Goal: Navigation & Orientation: Find specific page/section

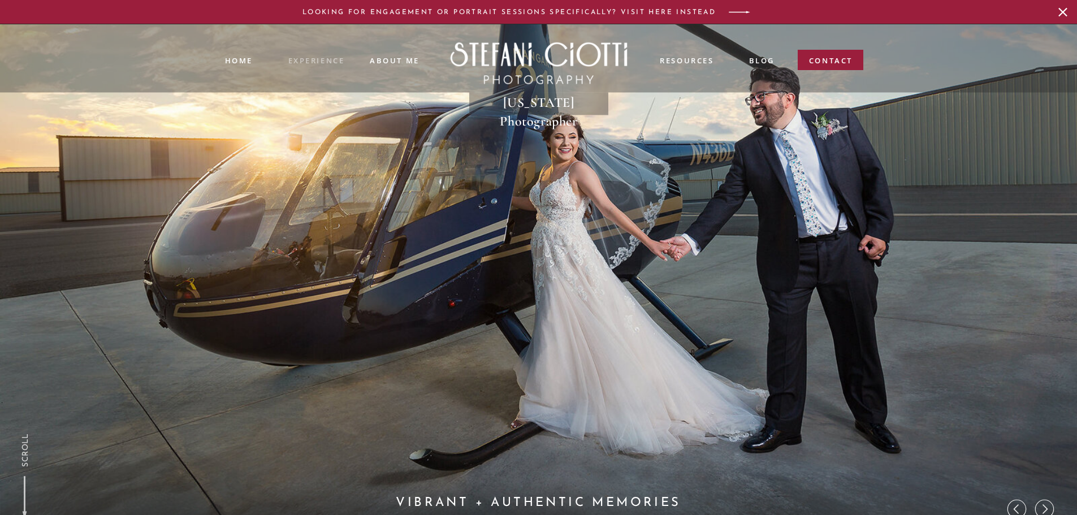
click at [322, 62] on nav "experience" at bounding box center [316, 59] width 56 height 9
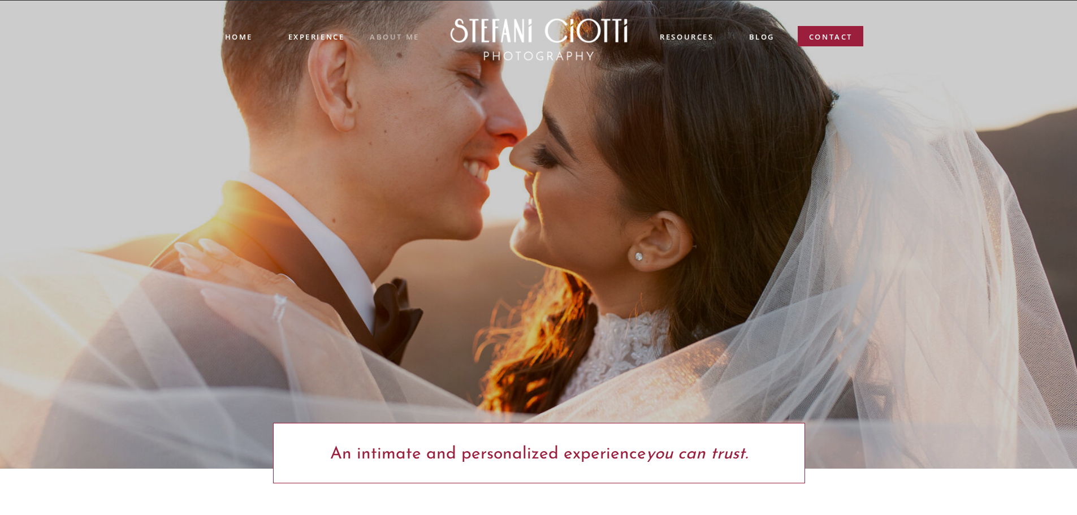
click at [386, 37] on nav "ABOUT ME" at bounding box center [395, 36] width 50 height 10
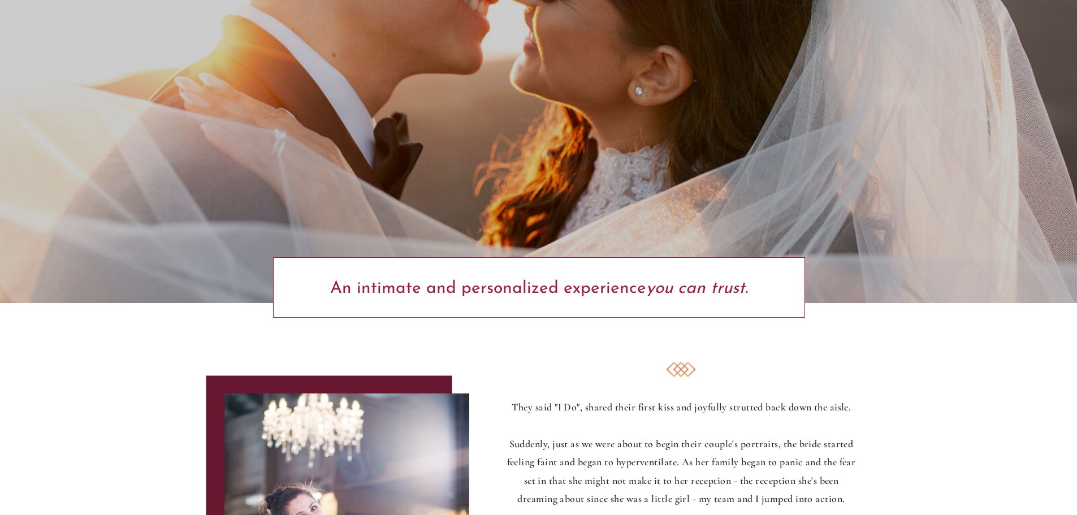
scroll to position [170, 0]
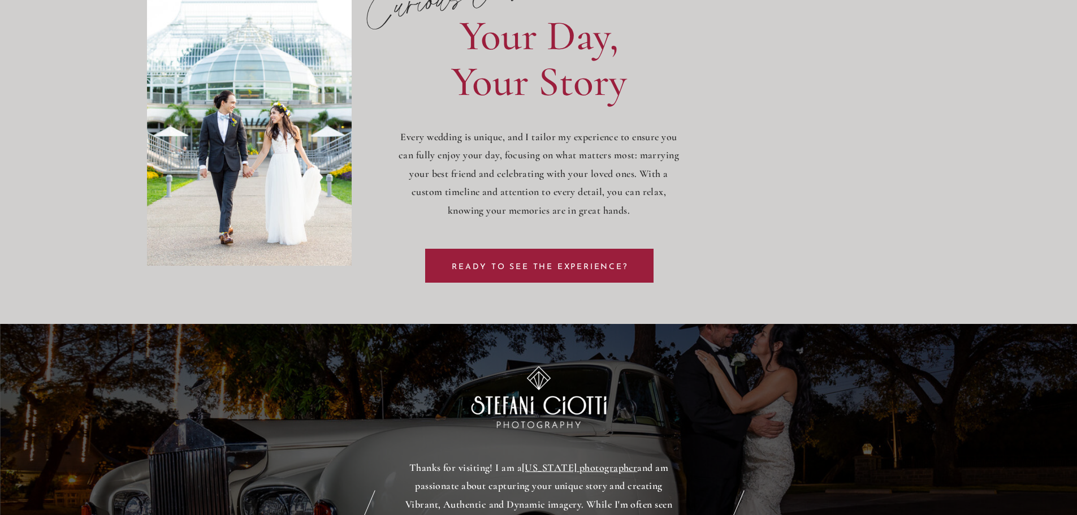
scroll to position [3957, 0]
